Goal: Information Seeking & Learning: Understand process/instructions

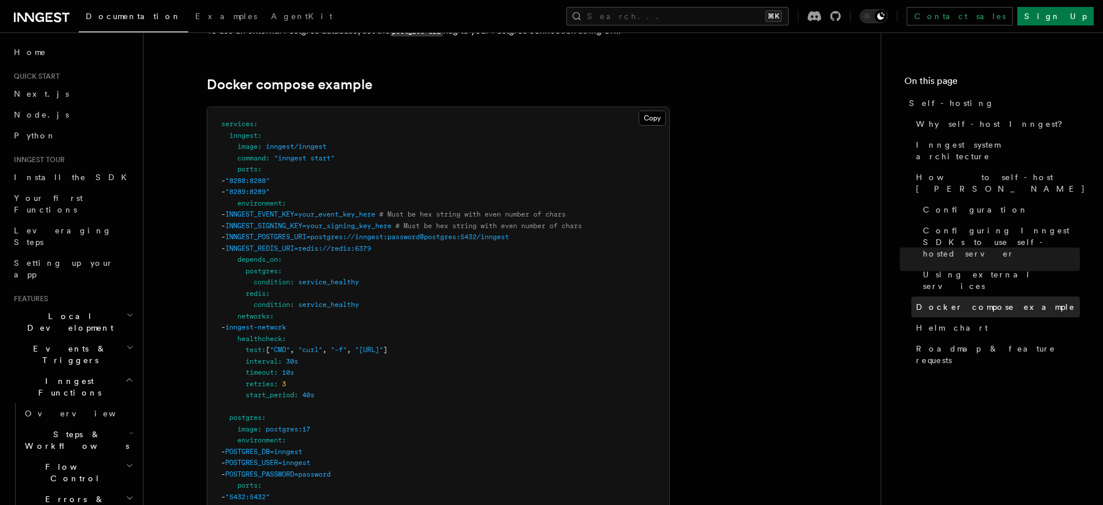
scroll to position [3077, 0]
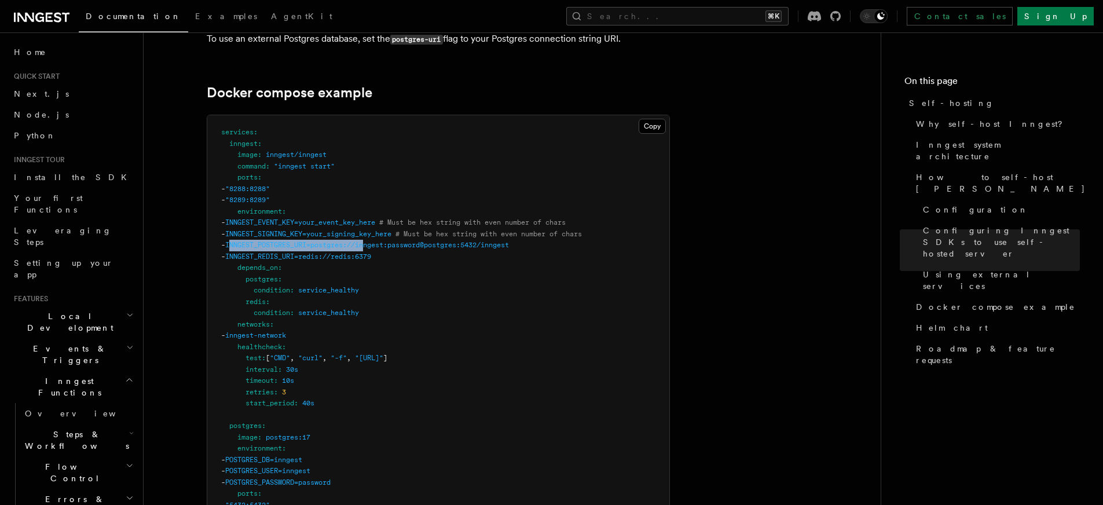
drag, startPoint x: 257, startPoint y: 228, endPoint x: 396, endPoint y: 229, distance: 139.0
click at [396, 241] on span "INNGEST_POSTGRES_URI=postgres://inngest:password@postgres:5432/inngest" at bounding box center [367, 245] width 284 height 8
click at [380, 241] on span "INNGEST_POSTGRES_URI=postgres://inngest:password@postgres:5432/inngest" at bounding box center [367, 245] width 284 height 8
drag, startPoint x: 246, startPoint y: 229, endPoint x: 564, endPoint y: 226, distance: 318.0
click at [564, 226] on pre "services : inngest : image : inngest/inngest command : "inngest start" ports : …" at bounding box center [438, 499] width 462 height 769
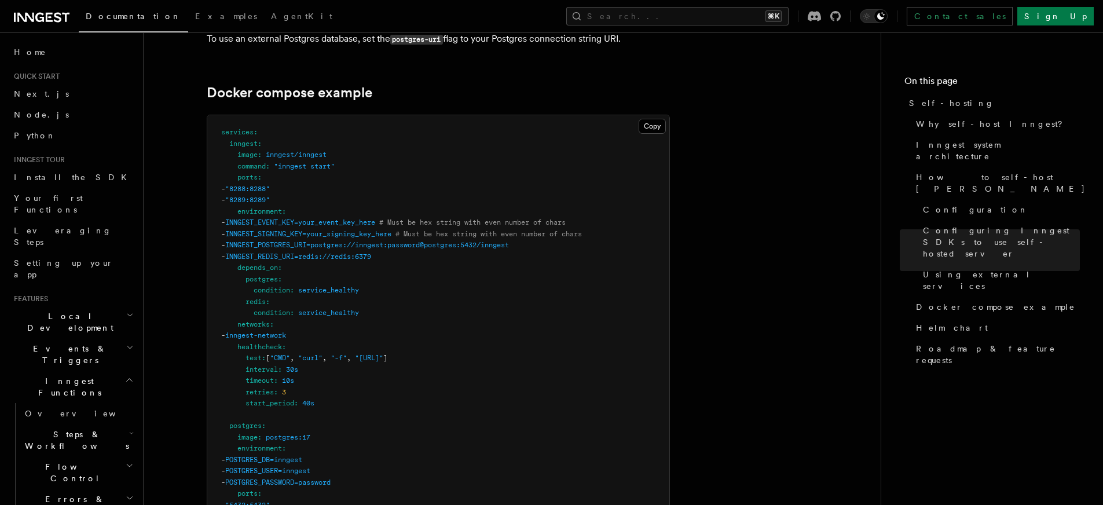
copy span "- INNGEST_POSTGRES_URI=postgres://inngest:password@postgres:5432/inngest"
click at [415, 255] on pre "services : inngest : image : inngest/inngest command : "inngest start" ports : …" at bounding box center [438, 499] width 462 height 769
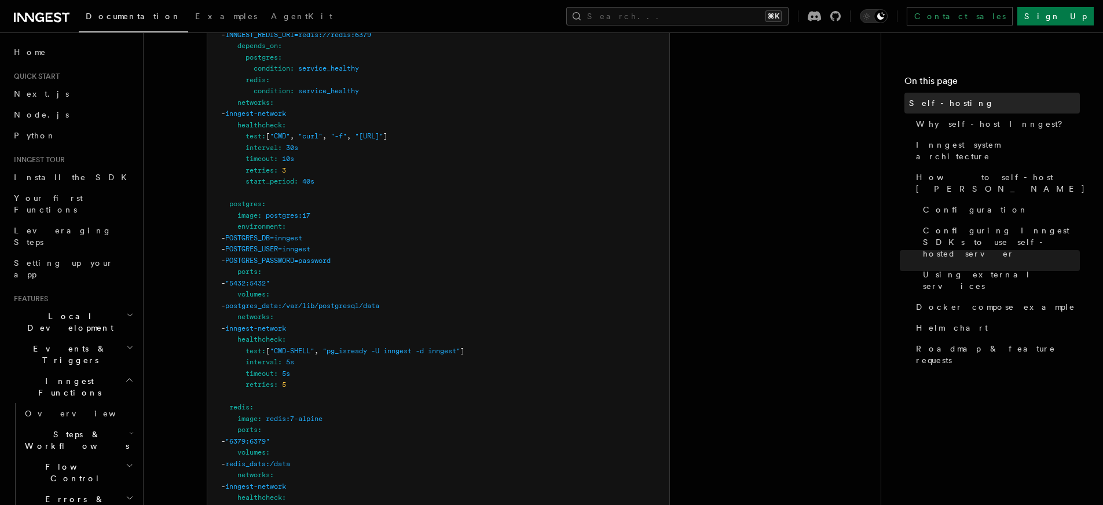
scroll to position [3135, 0]
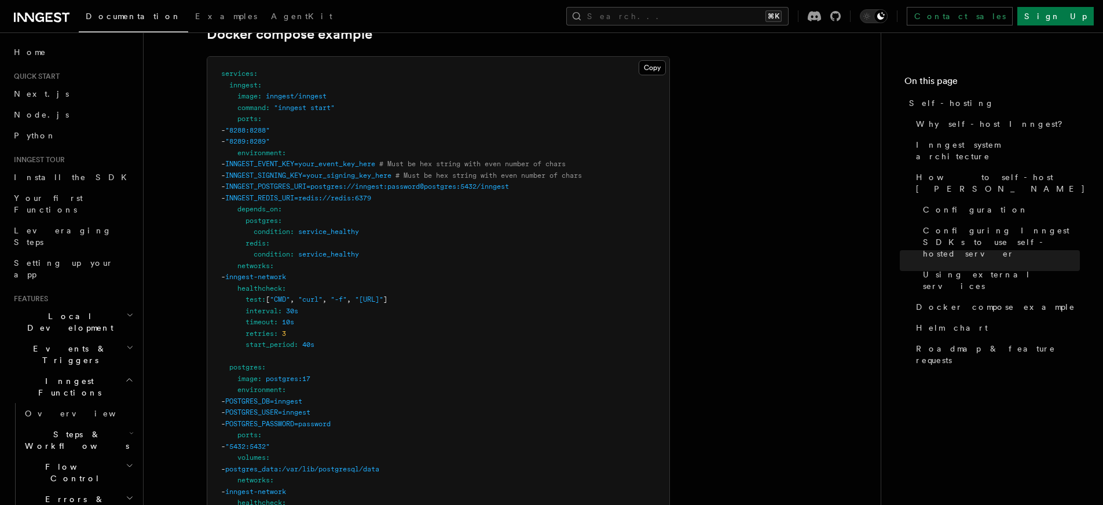
click at [573, 203] on pre "services : inngest : image : inngest/inngest command : "inngest start" ports : …" at bounding box center [438, 441] width 462 height 769
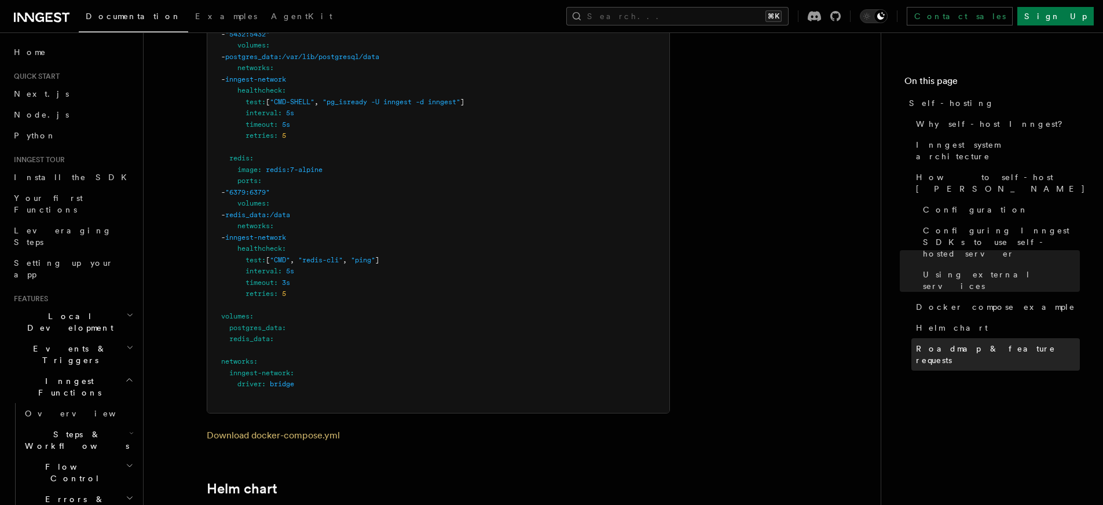
scroll to position [3027, 0]
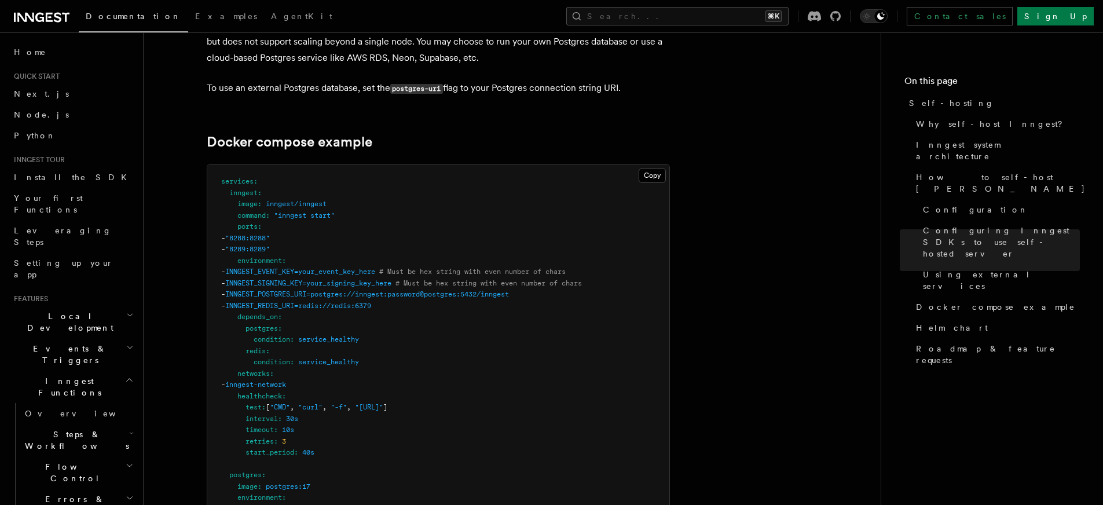
drag, startPoint x: 246, startPoint y: 254, endPoint x: 331, endPoint y: 255, distance: 85.2
click at [331, 268] on span "- INNGEST_EVENT_KEY=your_event_key_here # Must be hex string with even number o…" at bounding box center [393, 272] width 345 height 8
copy span "- INNGEST_EVENT_KEY="
click at [307, 279] on span "INNGEST_SIGNING_KEY=your_signing_key_here" at bounding box center [308, 283] width 166 height 8
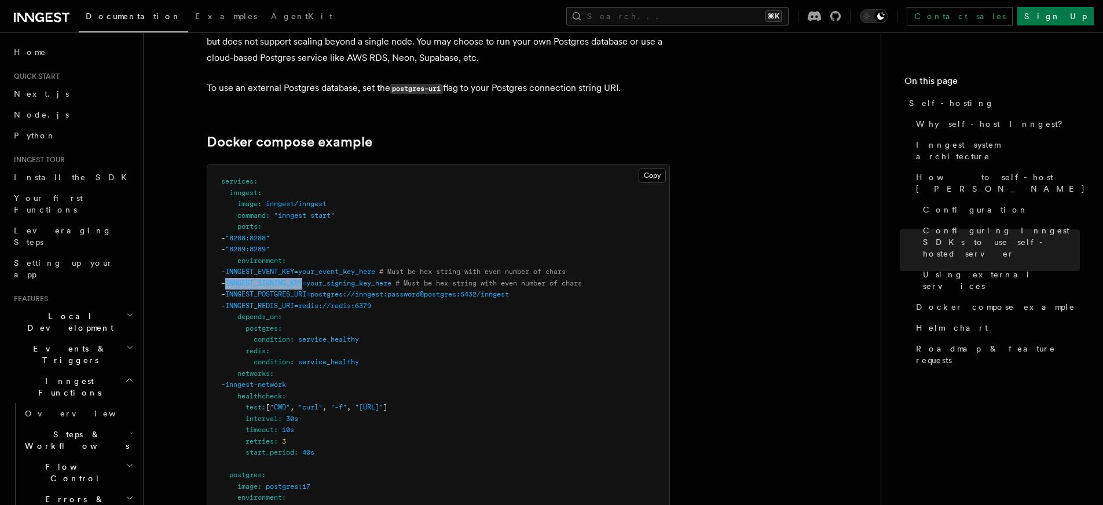
copy span "INNGEST_SIGNING_KEY"
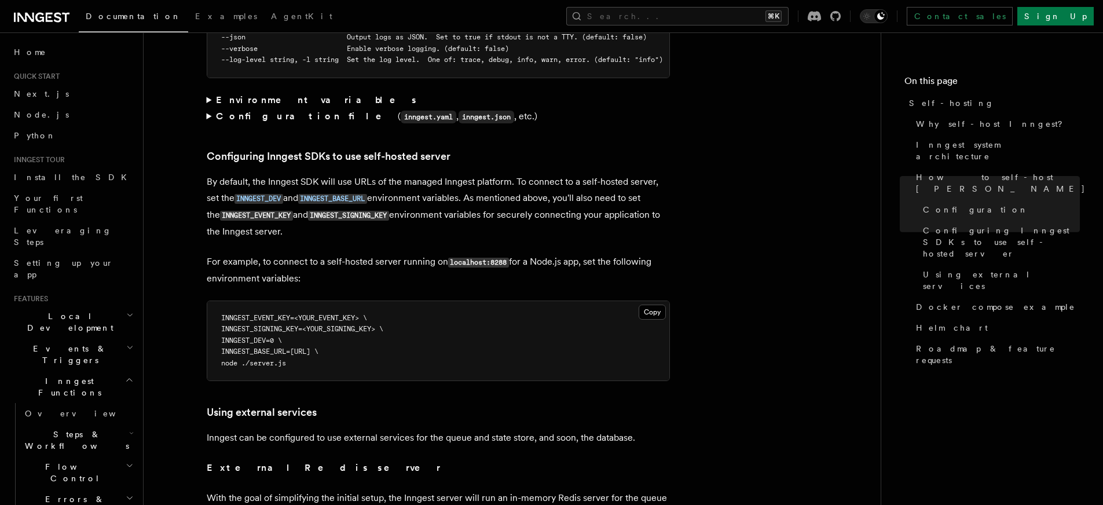
scroll to position [2646, 0]
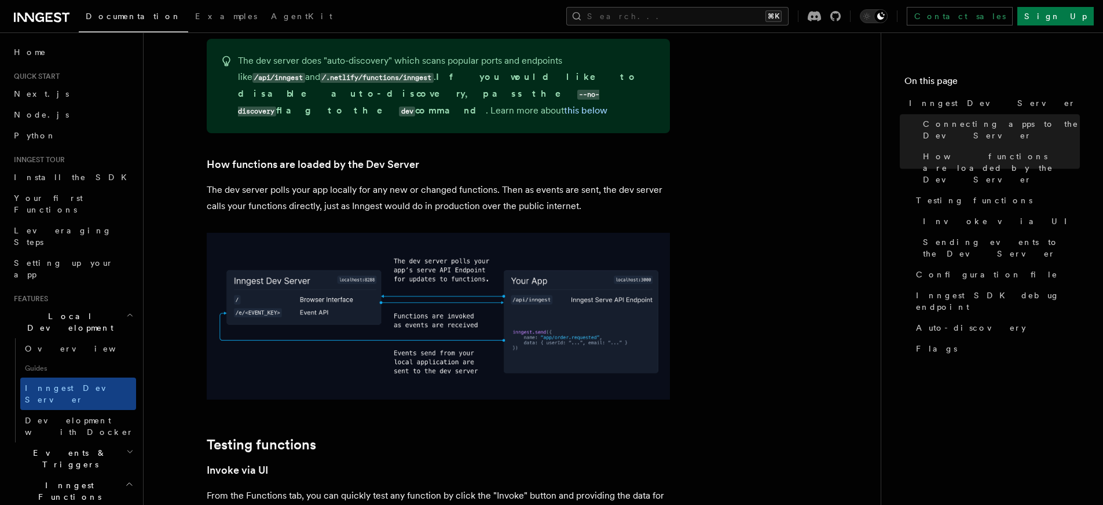
scroll to position [1346, 0]
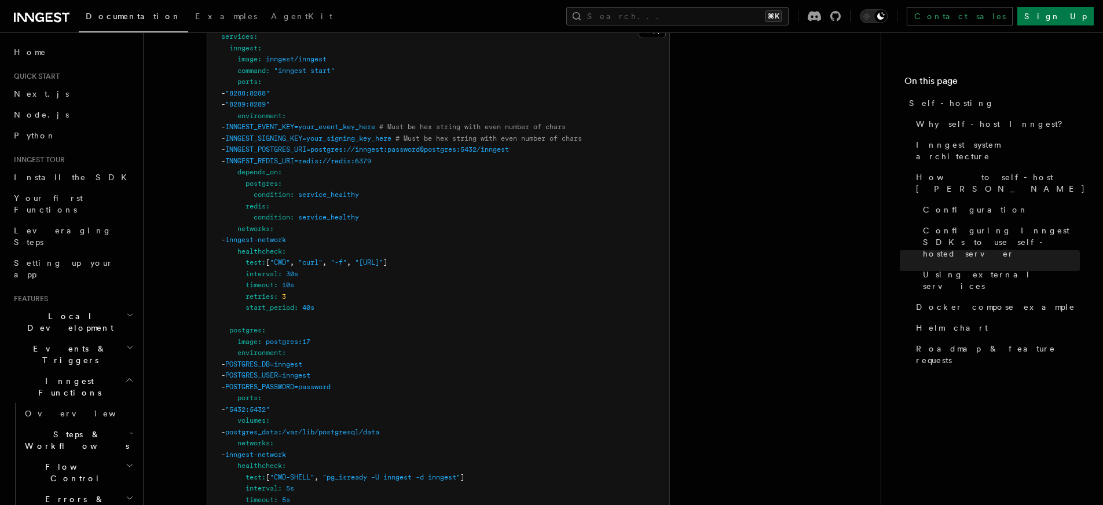
scroll to position [3175, 0]
click at [128, 314] on icon "button" at bounding box center [130, 315] width 5 height 2
click at [75, 416] on span "Development with Docker" at bounding box center [79, 426] width 109 height 21
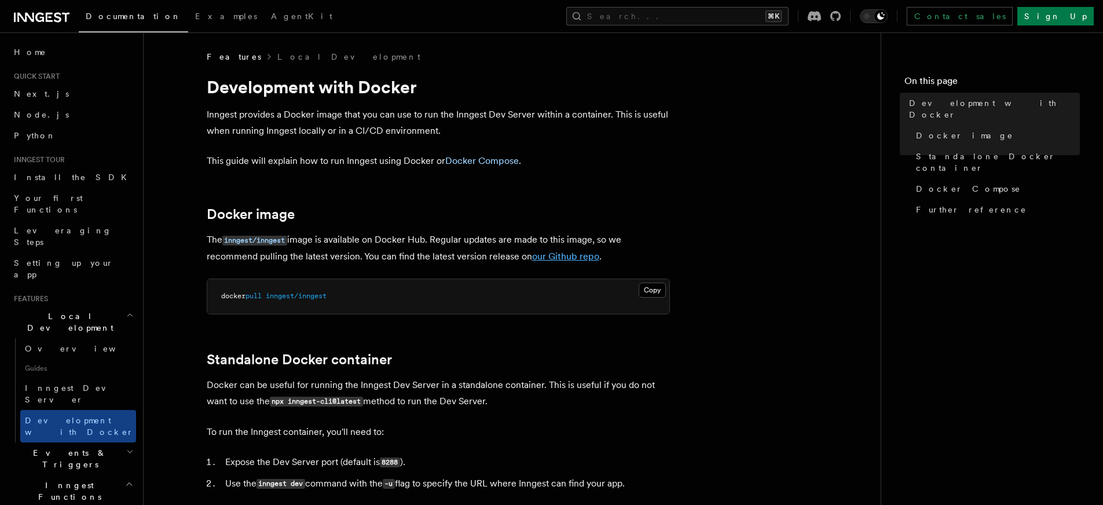
click at [566, 260] on link "our Github repo" at bounding box center [565, 256] width 67 height 11
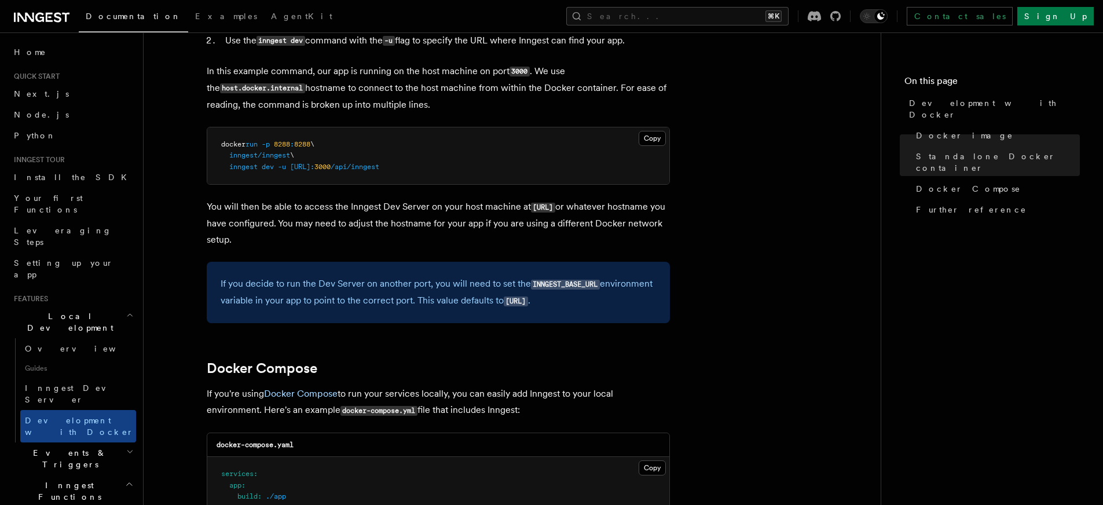
scroll to position [602, 0]
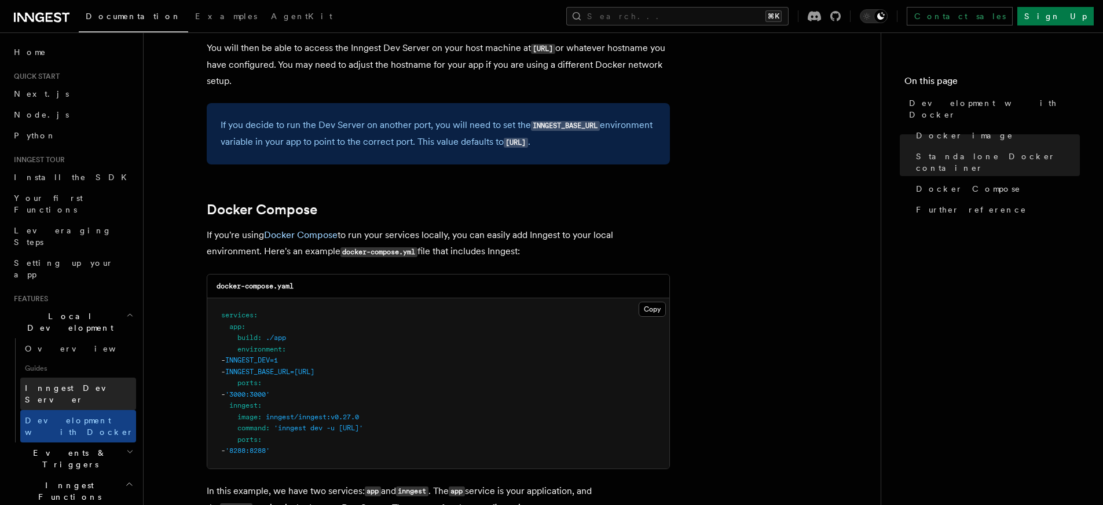
click at [68, 378] on link "Inngest Dev Server" at bounding box center [78, 394] width 116 height 32
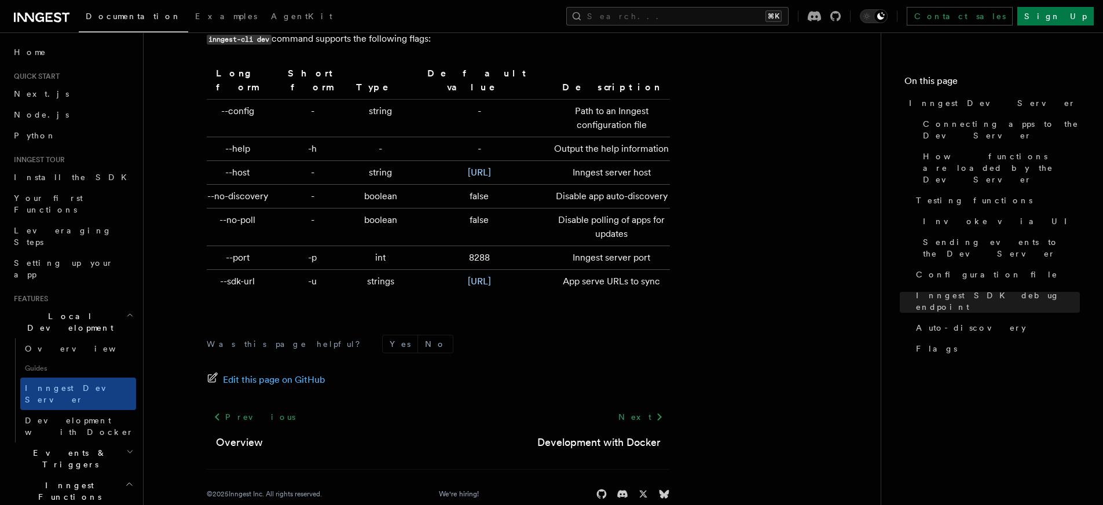
scroll to position [3889, 0]
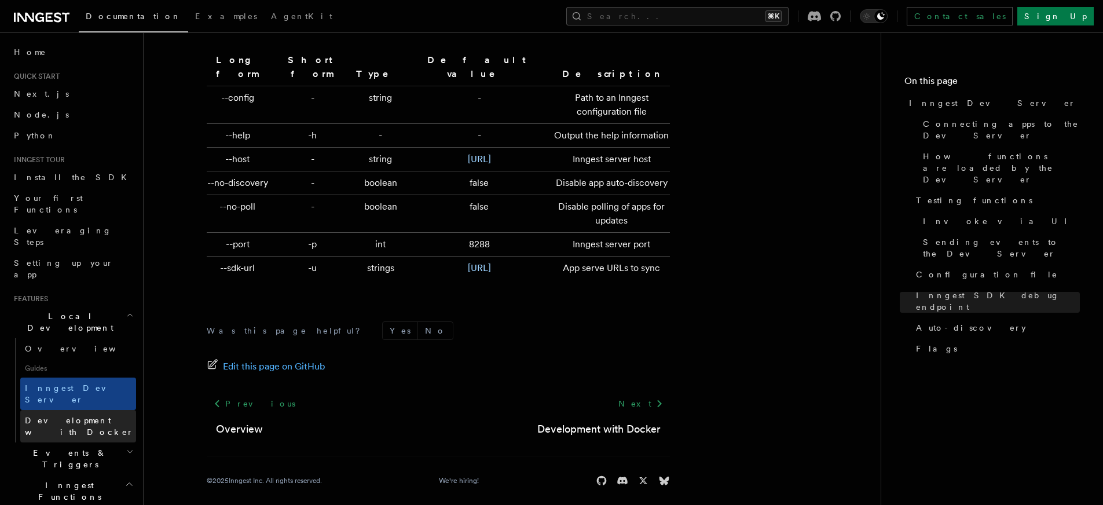
click at [66, 416] on span "Development with Docker" at bounding box center [79, 426] width 109 height 21
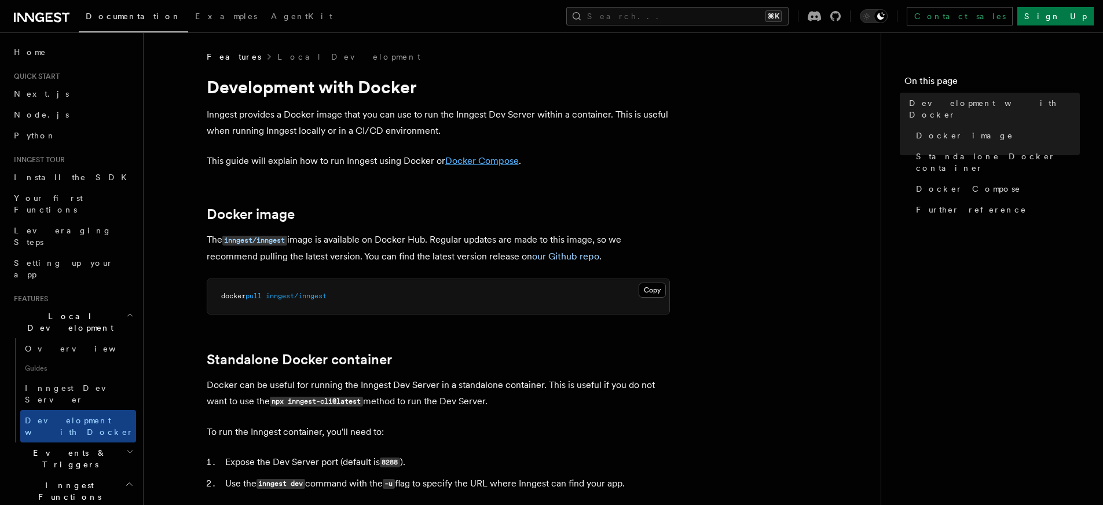
click at [479, 162] on link "Docker Compose" at bounding box center [482, 160] width 74 height 11
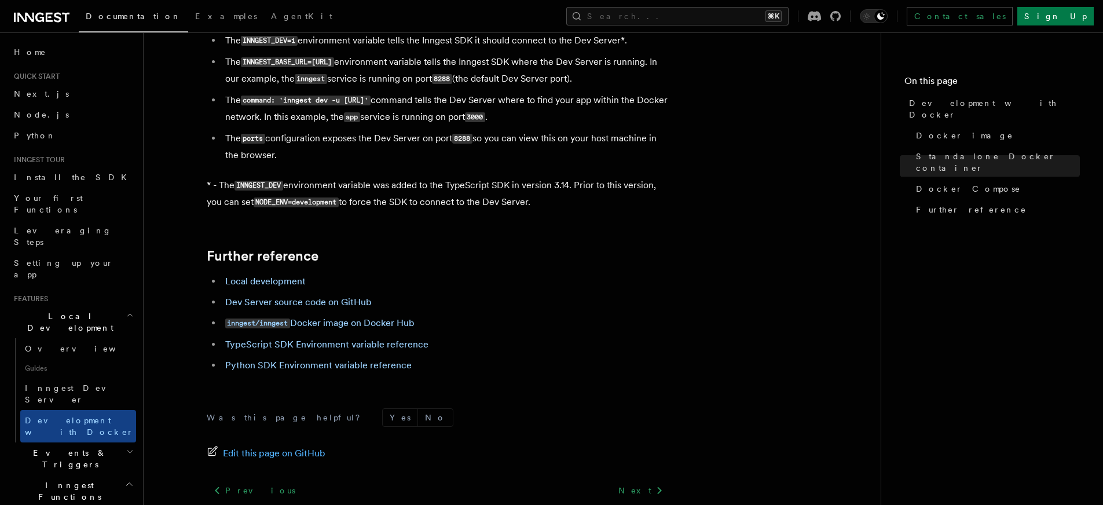
scroll to position [1201, 0]
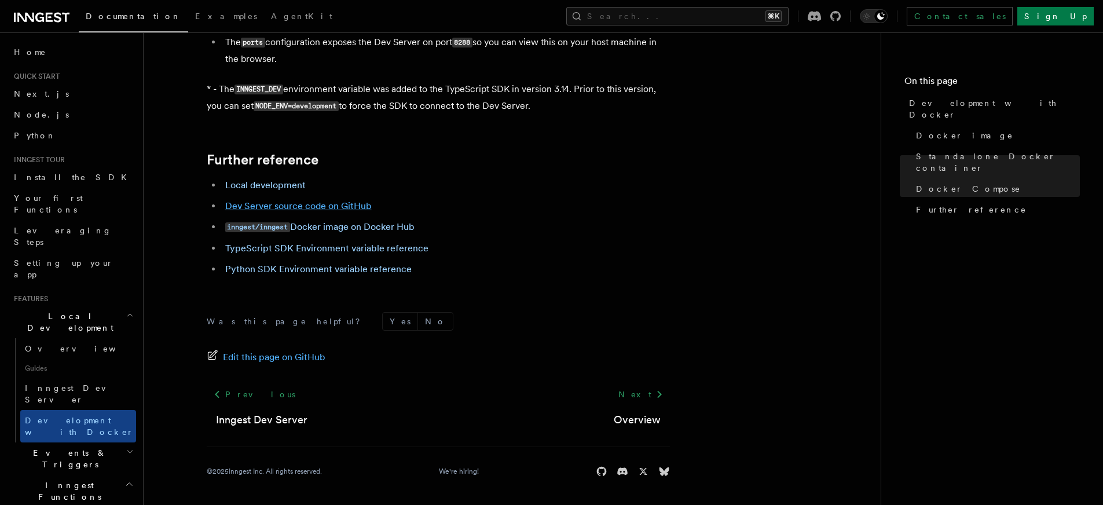
click at [344, 206] on link "Dev Server source code on GitHub" at bounding box center [298, 205] width 147 height 11
